Goal: Information Seeking & Learning: Learn about a topic

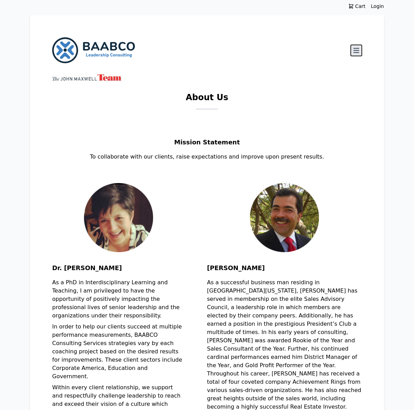
click at [358, 46] on icon at bounding box center [356, 50] width 8 height 8
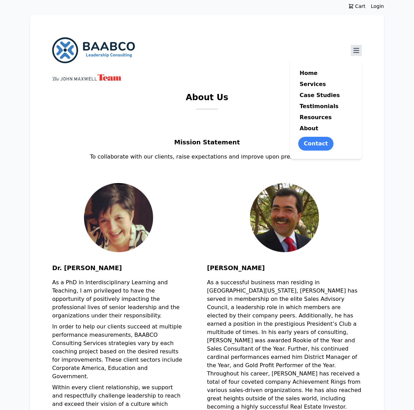
click at [310, 118] on link "Resources" at bounding box center [315, 117] width 35 height 11
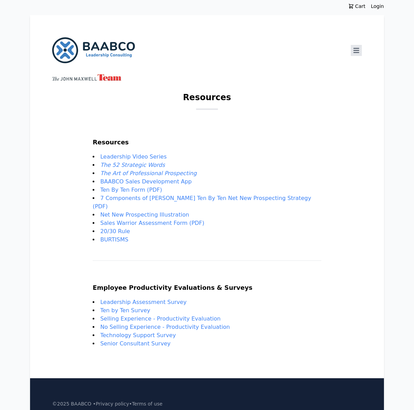
click at [117, 236] on link "BURTISMS" at bounding box center [114, 239] width 28 height 7
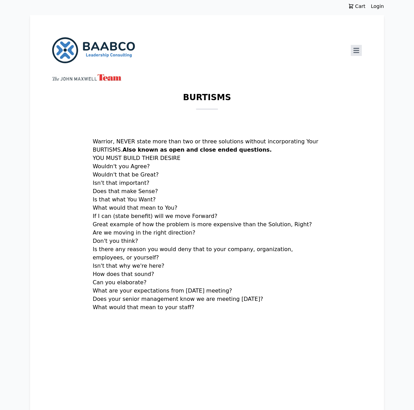
drag, startPoint x: 94, startPoint y: 142, endPoint x: 248, endPoint y: 303, distance: 223.6
click at [247, 305] on section "Warrior, NEVER state more than two or three solutions without incorporating You…" at bounding box center [207, 281] width 229 height 288
copy section "Warrior, NEVER state more than two or three solutions without incorporating You…"
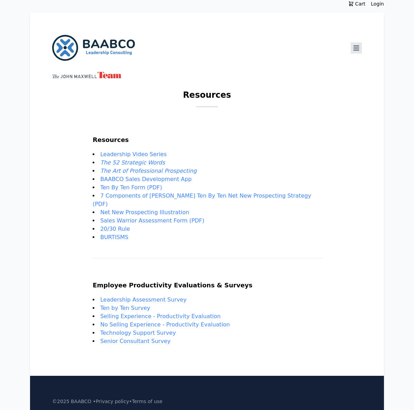
click at [139, 217] on li "Sales Warrior Assessment Form (PDF)" at bounding box center [207, 221] width 229 height 8
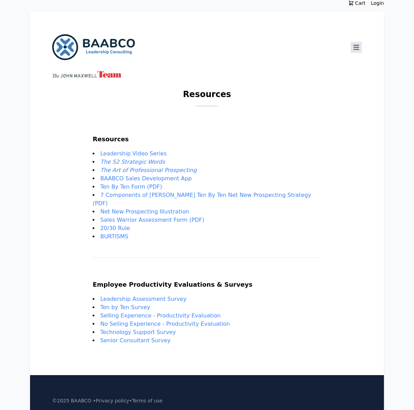
scroll to position [4, 0]
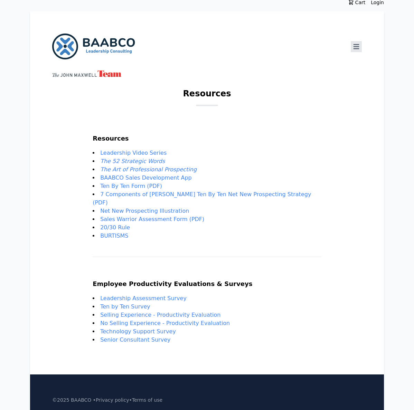
click at [174, 216] on link "Sales Warrior Assessment Form (PDF)" at bounding box center [152, 219] width 104 height 7
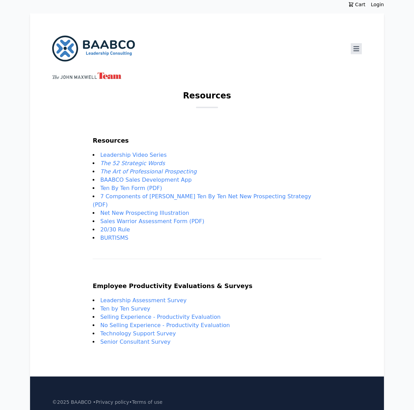
scroll to position [0, 0]
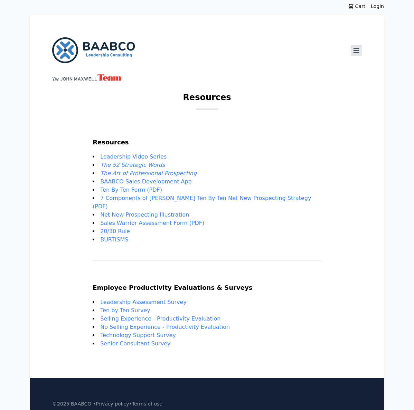
click at [118, 228] on link "20/30 Rule" at bounding box center [115, 231] width 30 height 7
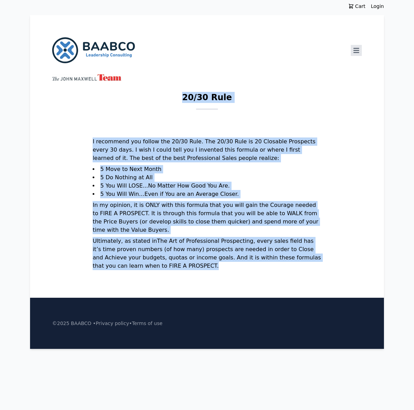
drag, startPoint x: 186, startPoint y: 96, endPoint x: 244, endPoint y: 266, distance: 179.9
click at [244, 266] on main "20/30 Rule I recommend you follow the 20/30 Rule. The 20/30 Rule is 20 Closable…" at bounding box center [207, 182] width 310 height 181
copy main "20/30 Rule I recommend you follow the 20/30 Rule. The 20/30 Rule is 20 Closable…"
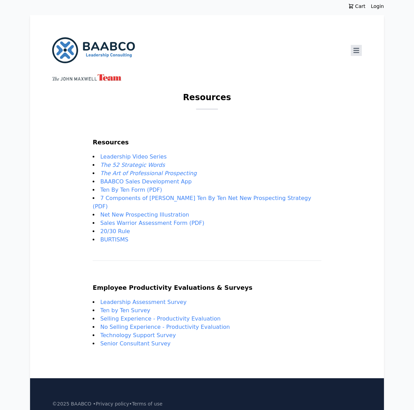
click at [135, 190] on link "Ten By Ten Form (PDF)" at bounding box center [131, 190] width 62 height 7
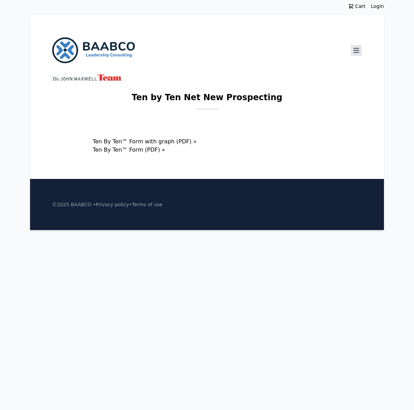
click at [132, 142] on link "Ten By Ten™ Form with graph (PDF) »" at bounding box center [145, 141] width 104 height 7
click at [133, 149] on link "Ten By Ten™ Form (PDF) »" at bounding box center [129, 149] width 73 height 7
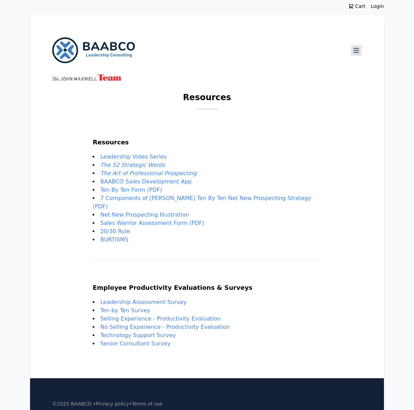
click at [158, 198] on link "​7 Components of [PERSON_NAME] Ten By Ten Net New Prospecting Strategy (PDF)" at bounding box center [202, 202] width 218 height 15
